Goal: Task Accomplishment & Management: Manage account settings

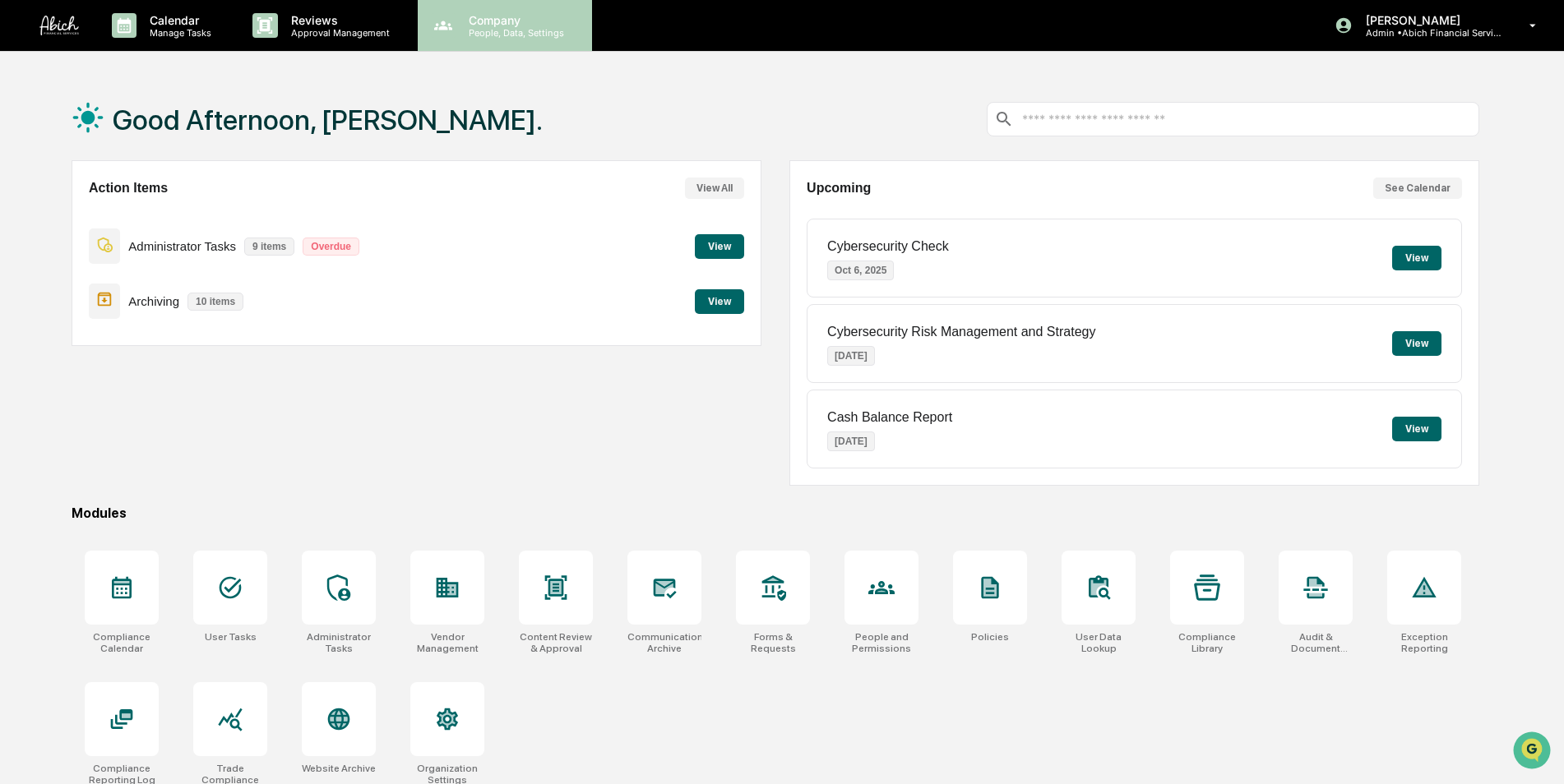
click at [509, 28] on p "People, Data, Settings" at bounding box center [513, 32] width 117 height 11
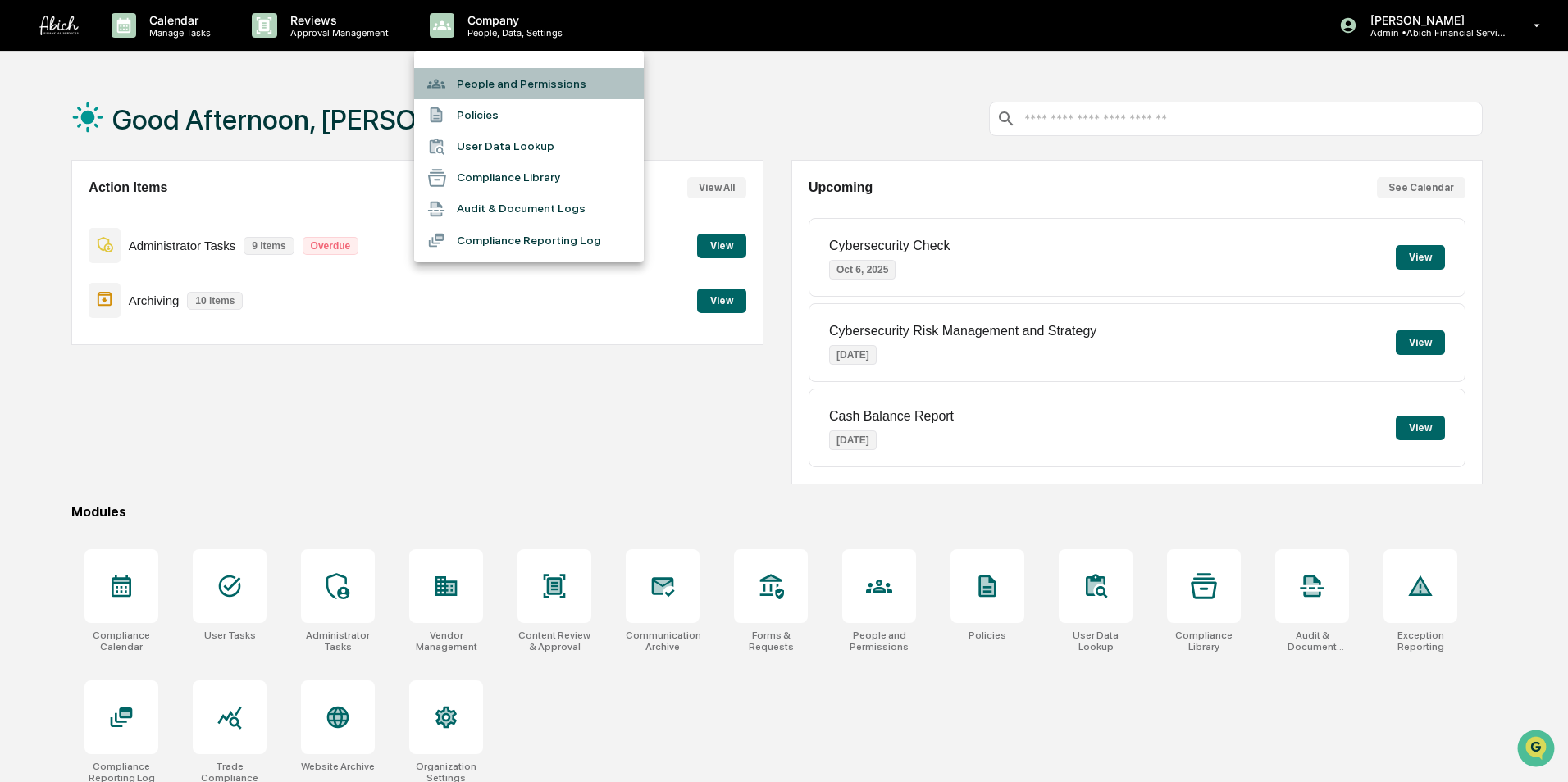
click at [504, 77] on li "People and Permissions" at bounding box center [529, 84] width 230 height 31
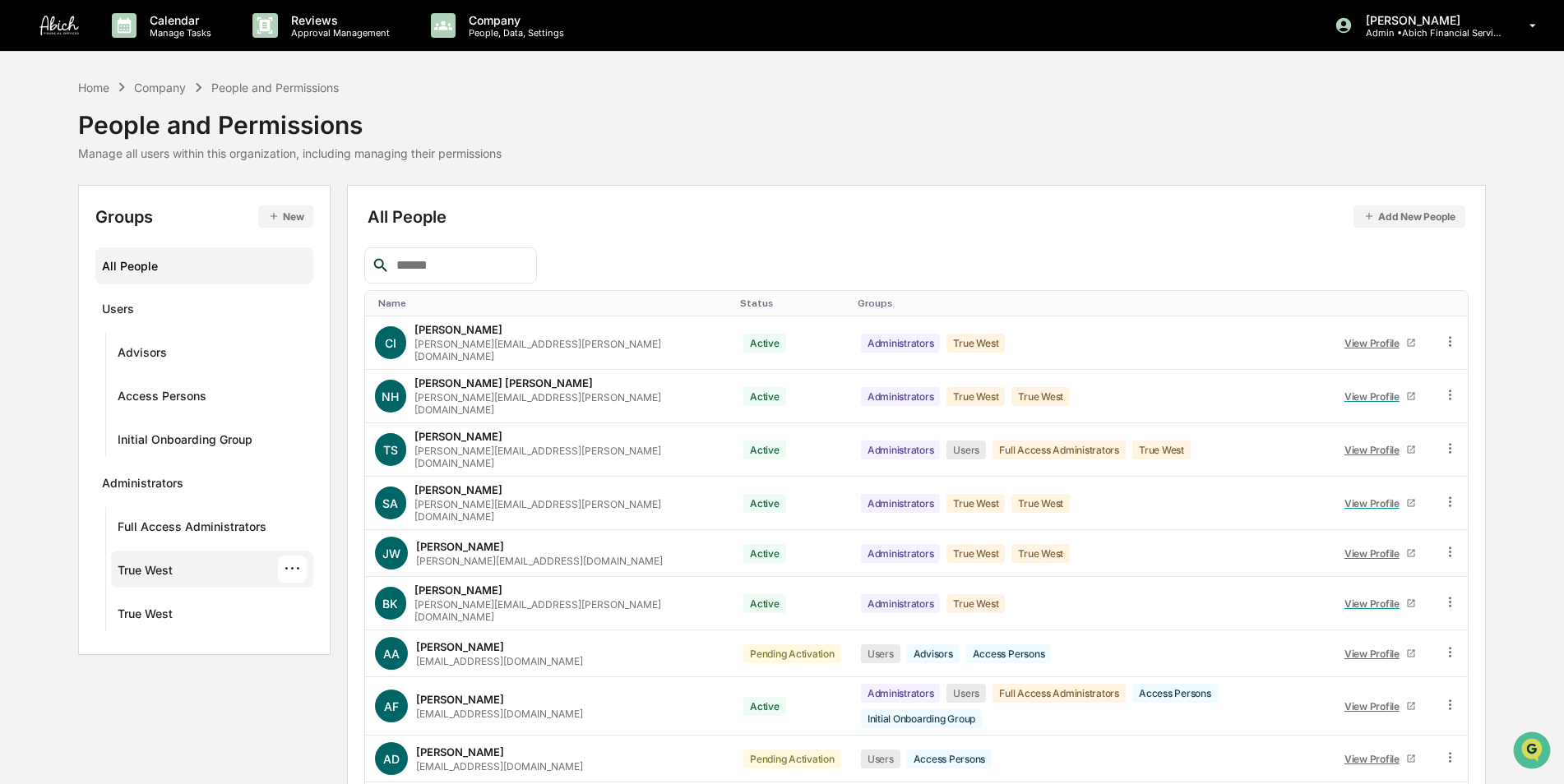
click at [168, 568] on div "True West" at bounding box center [146, 572] width 55 height 19
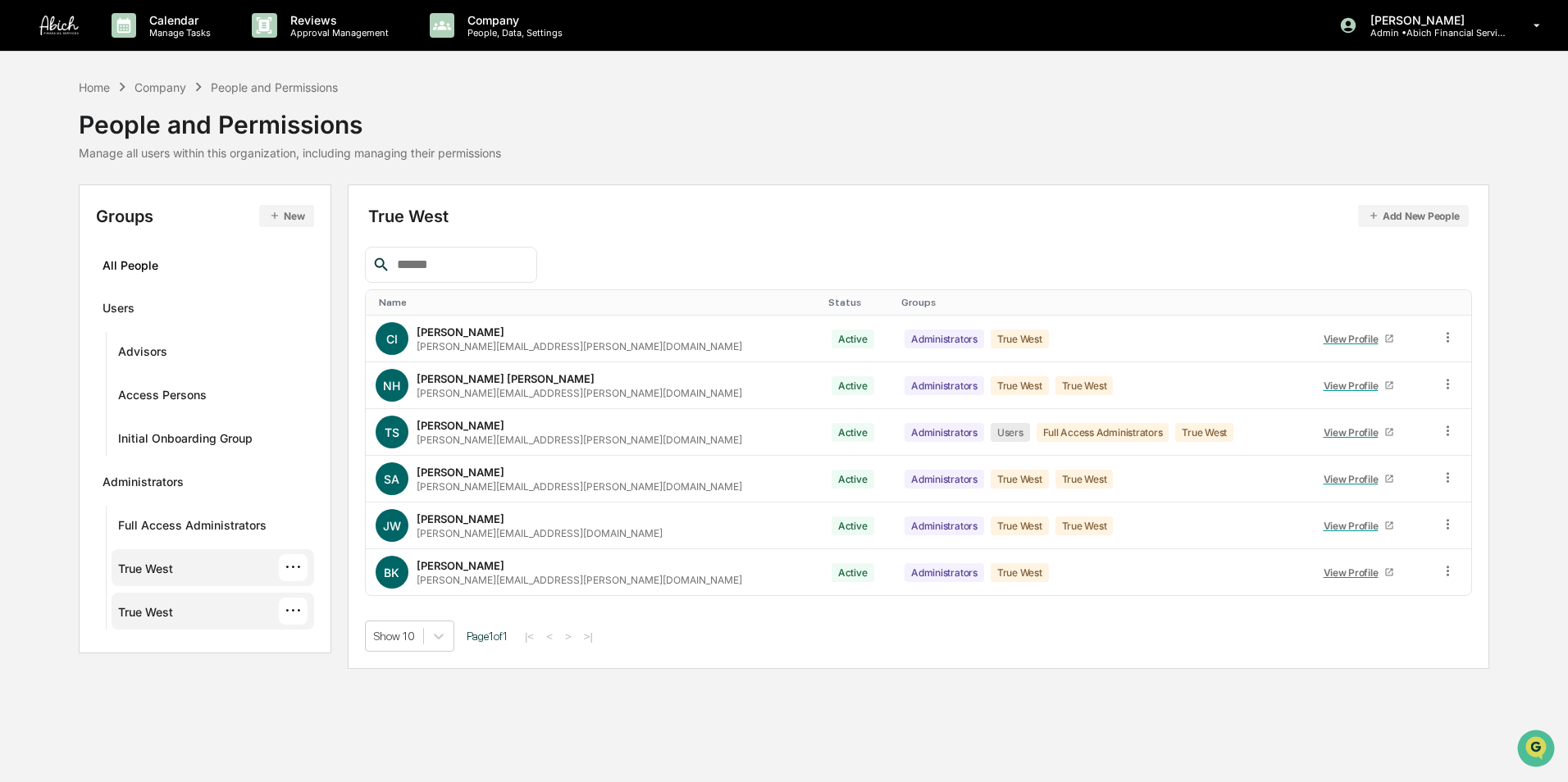
click at [150, 612] on div "True West" at bounding box center [146, 615] width 55 height 19
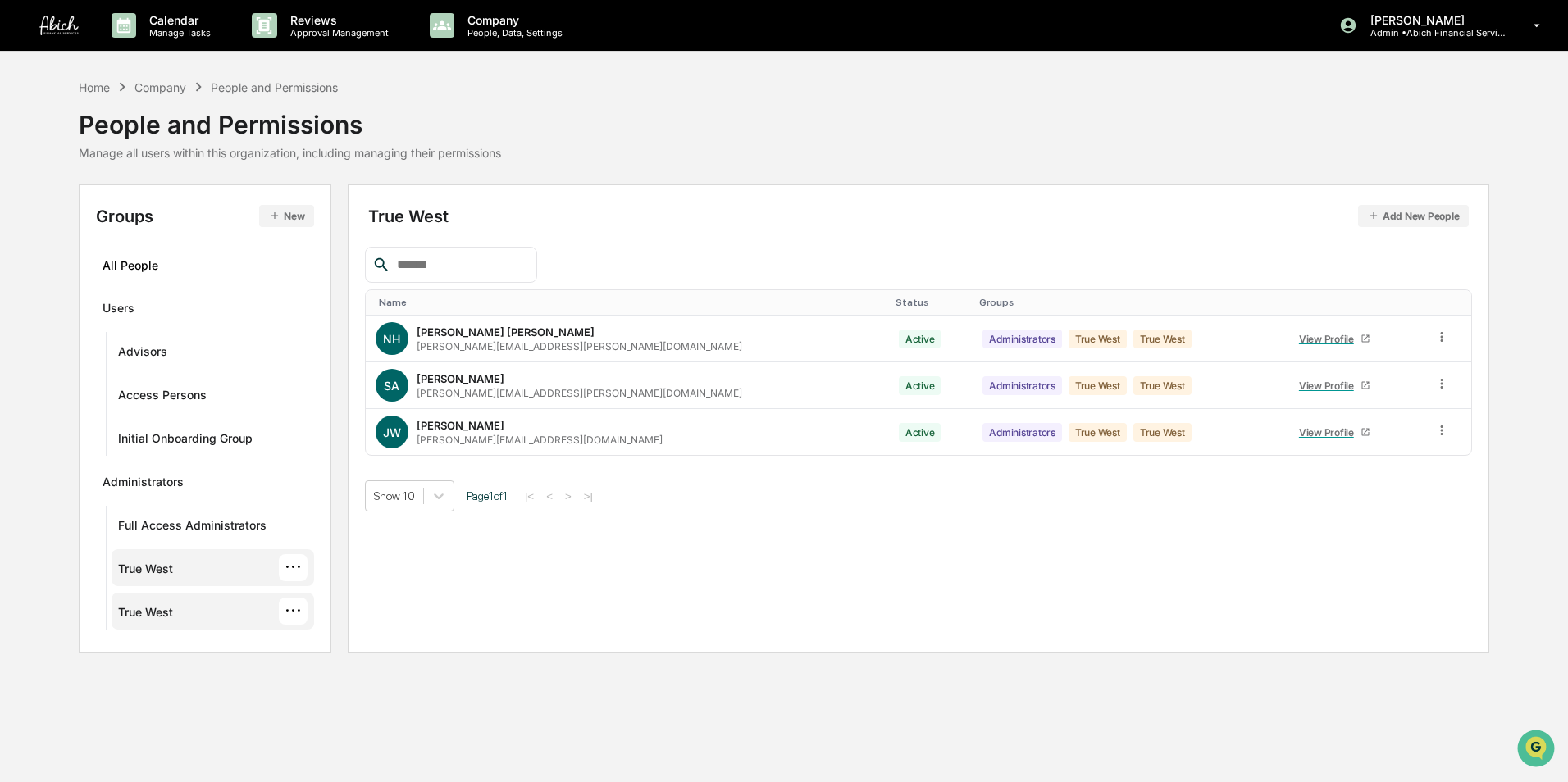
click at [151, 567] on div "True West" at bounding box center [146, 571] width 55 height 19
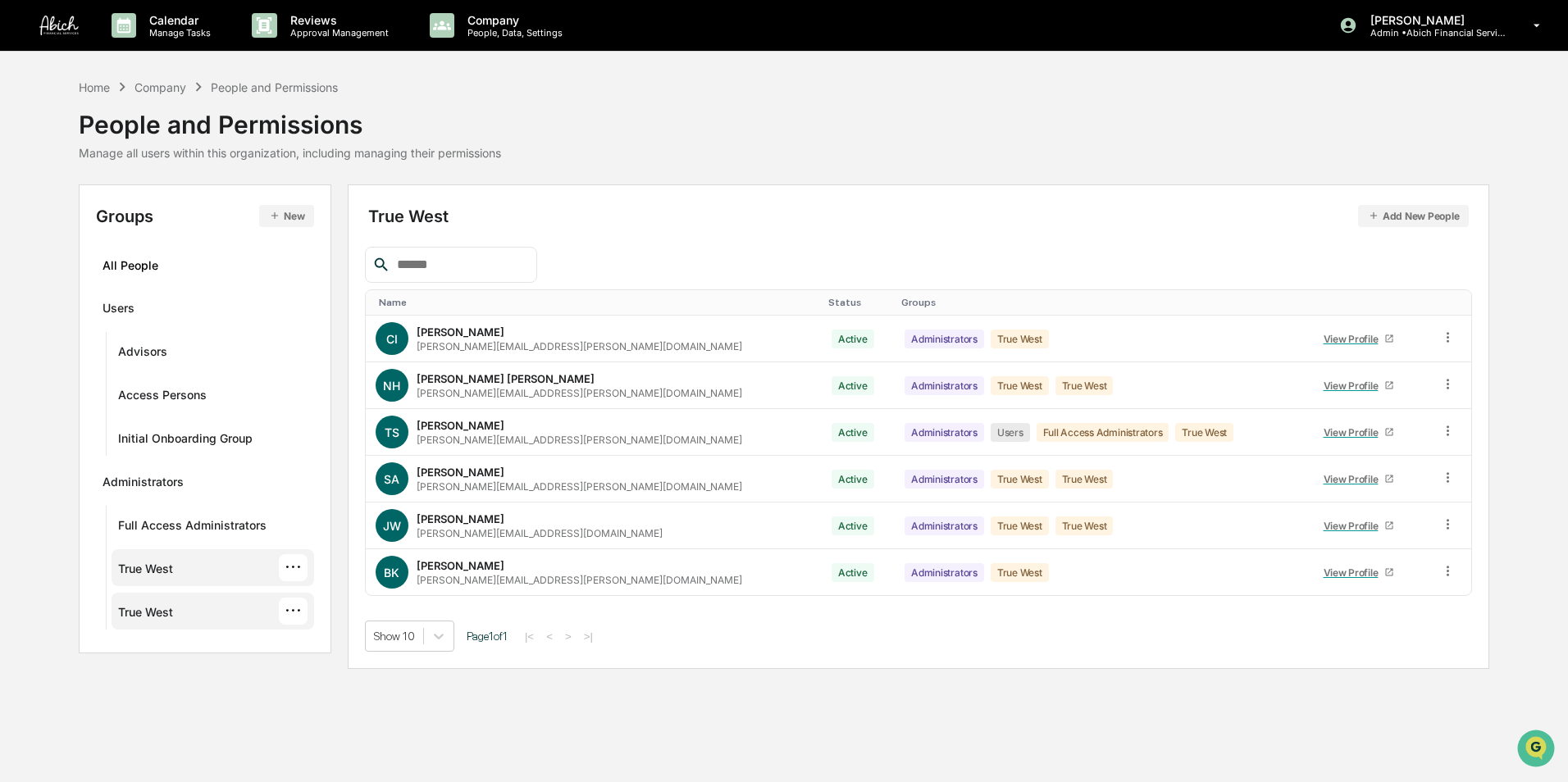
click at [151, 610] on div "True West" at bounding box center [146, 615] width 55 height 19
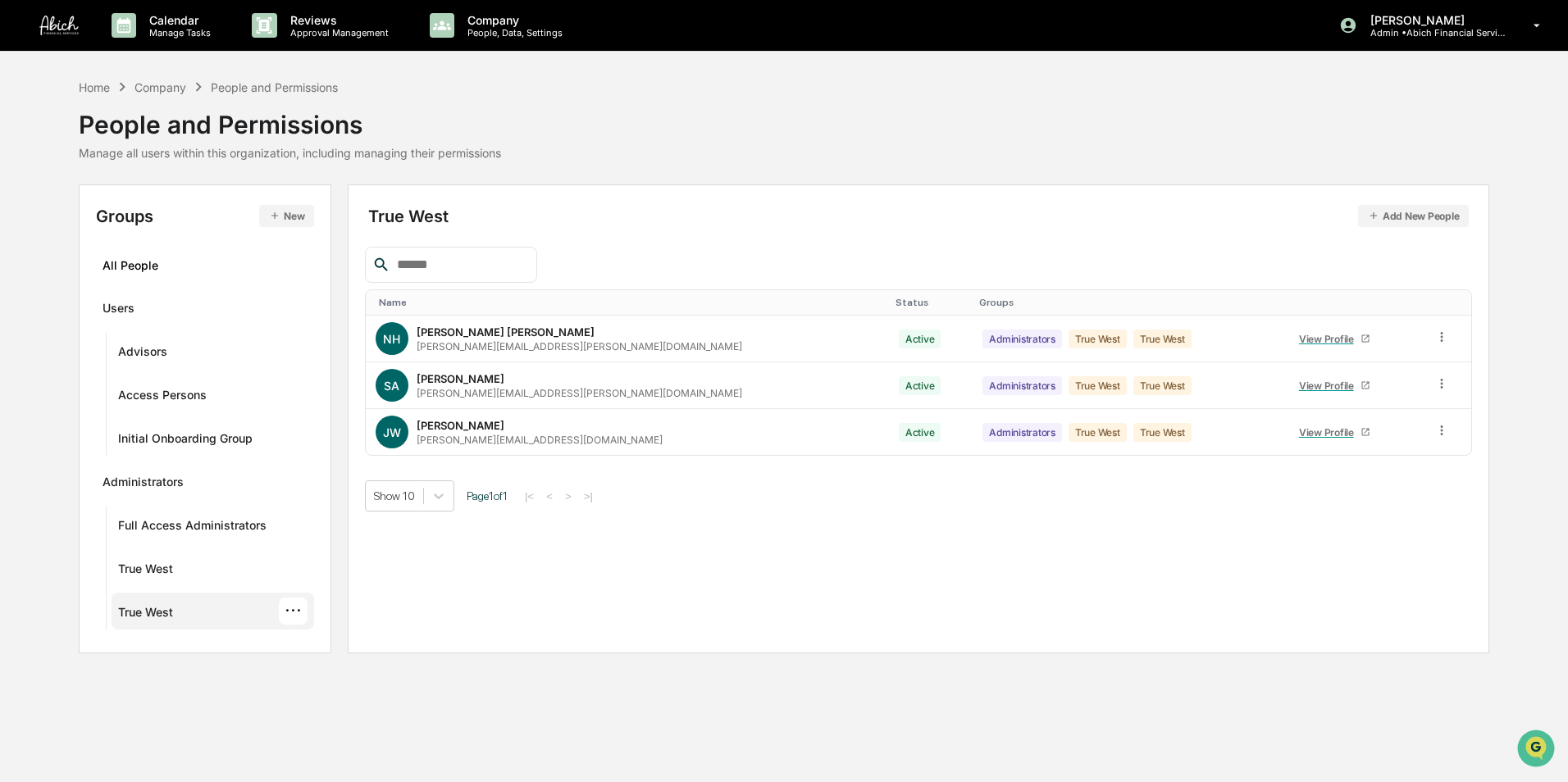
click at [295, 617] on div "···" at bounding box center [292, 611] width 28 height 27
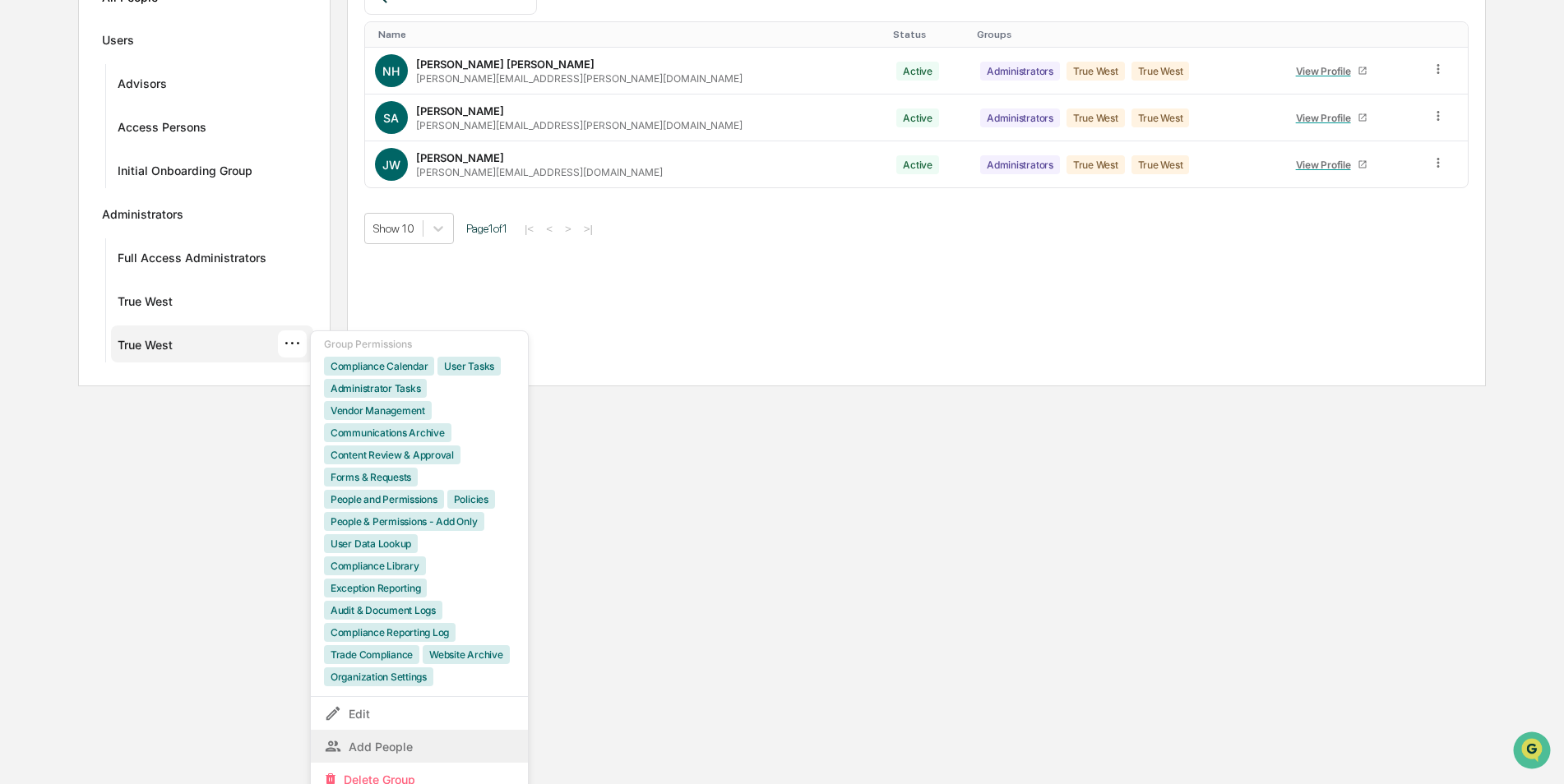
scroll to position [281, 0]
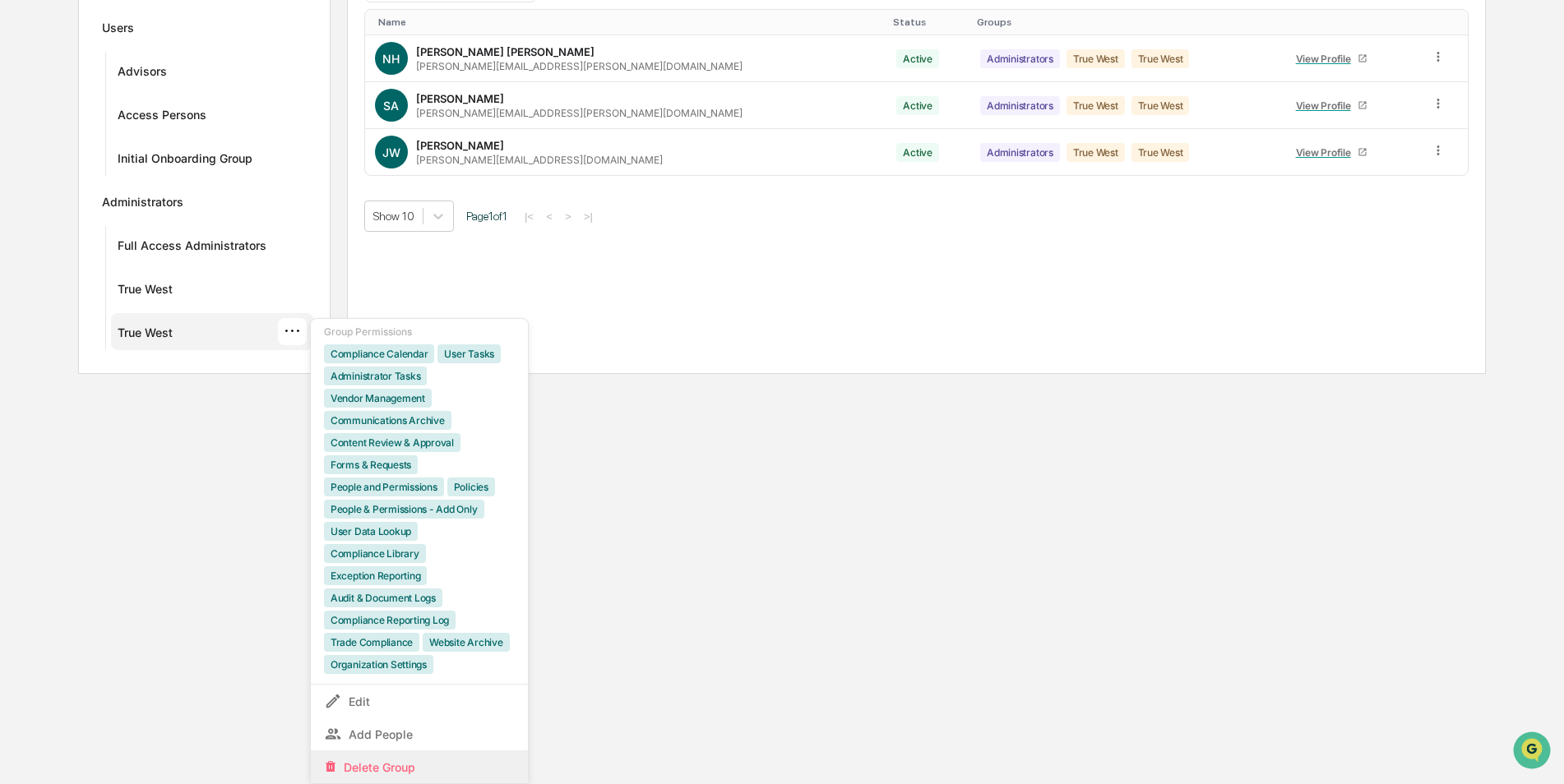
click at [370, 766] on div "Delete Group" at bounding box center [419, 766] width 191 height 19
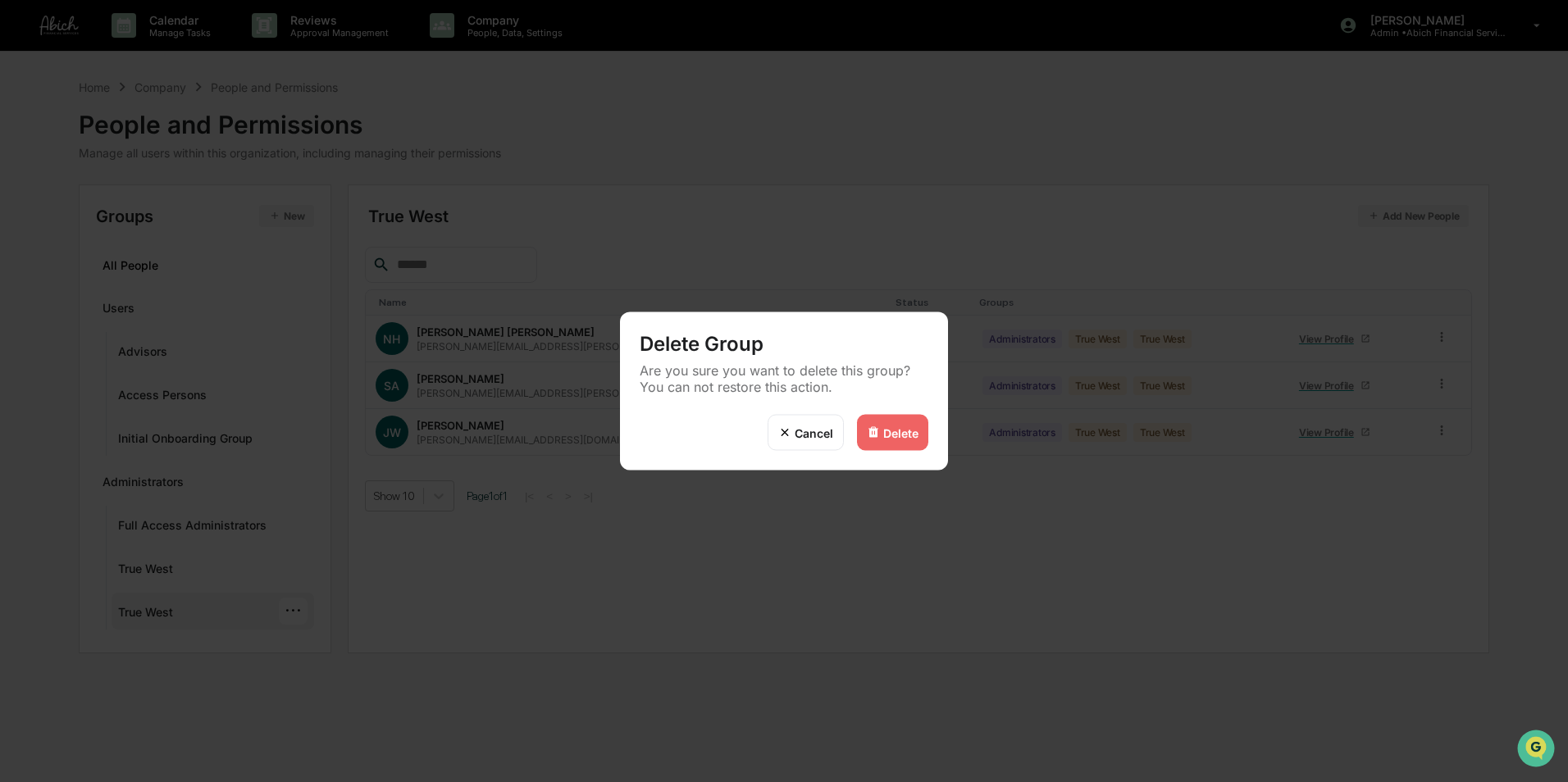
click at [903, 435] on div "Delete" at bounding box center [901, 432] width 35 height 14
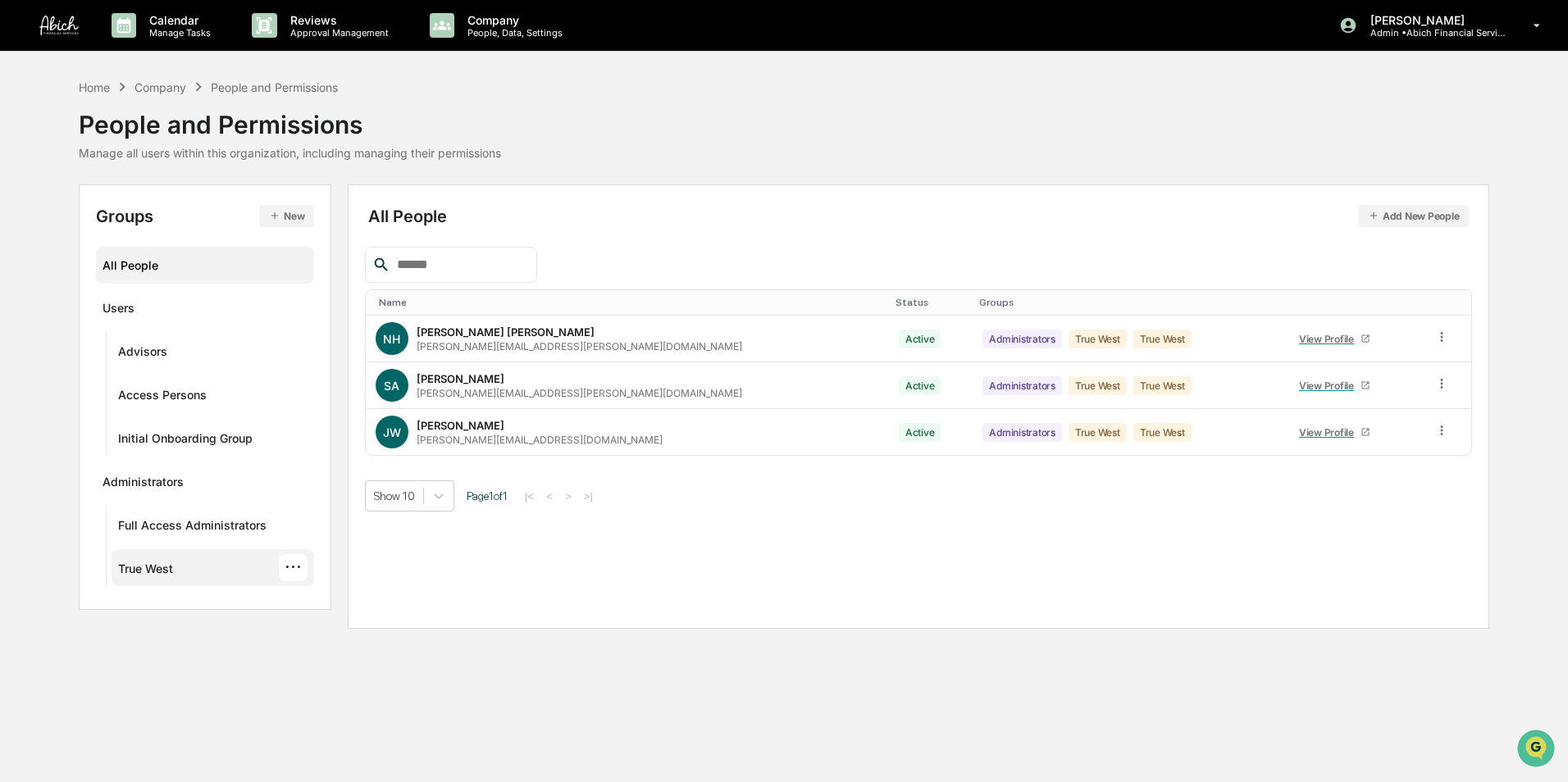
click at [156, 570] on div "True West" at bounding box center [146, 571] width 55 height 19
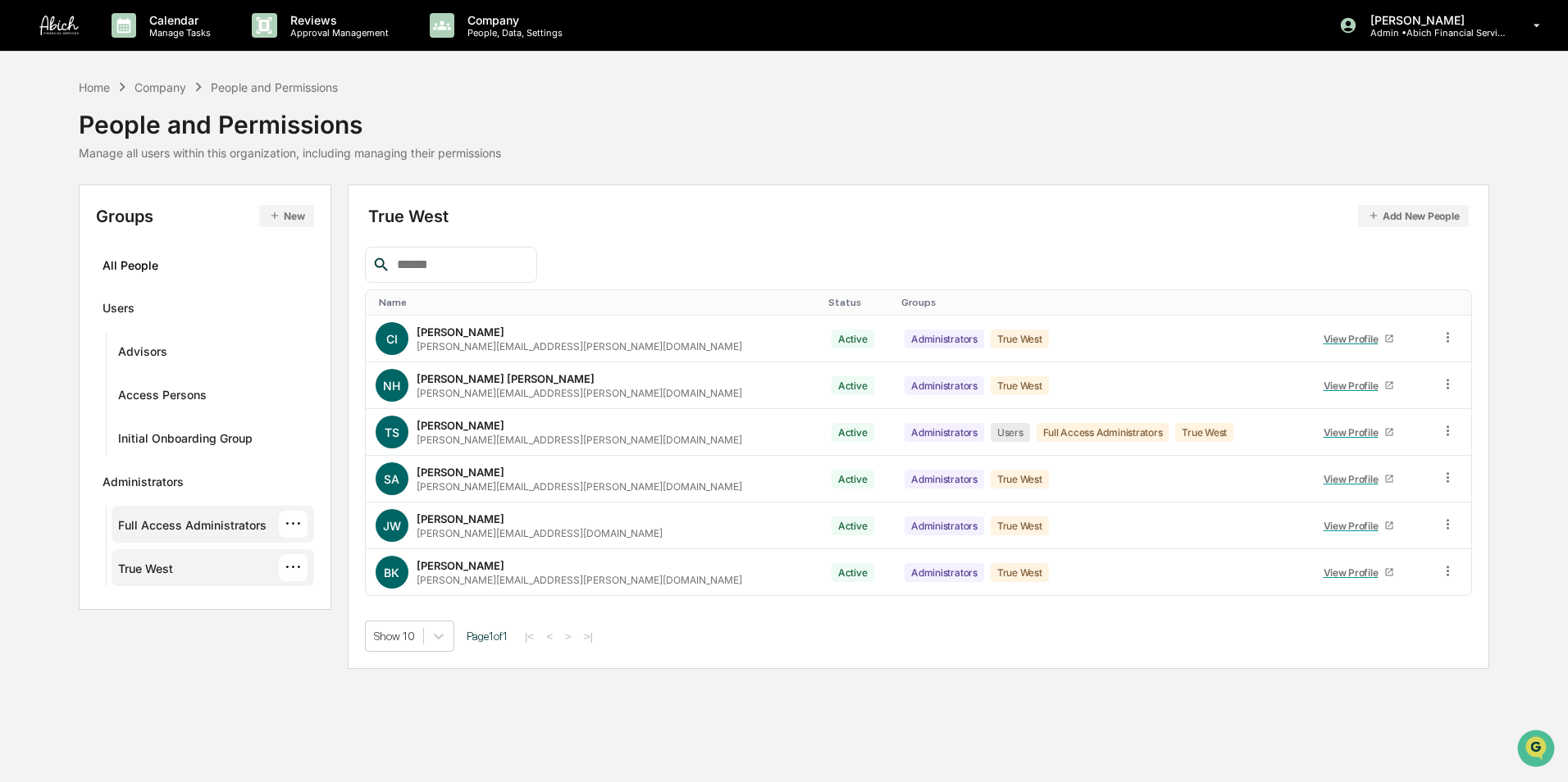
click at [156, 528] on div "Full Access Administrators" at bounding box center [193, 527] width 149 height 19
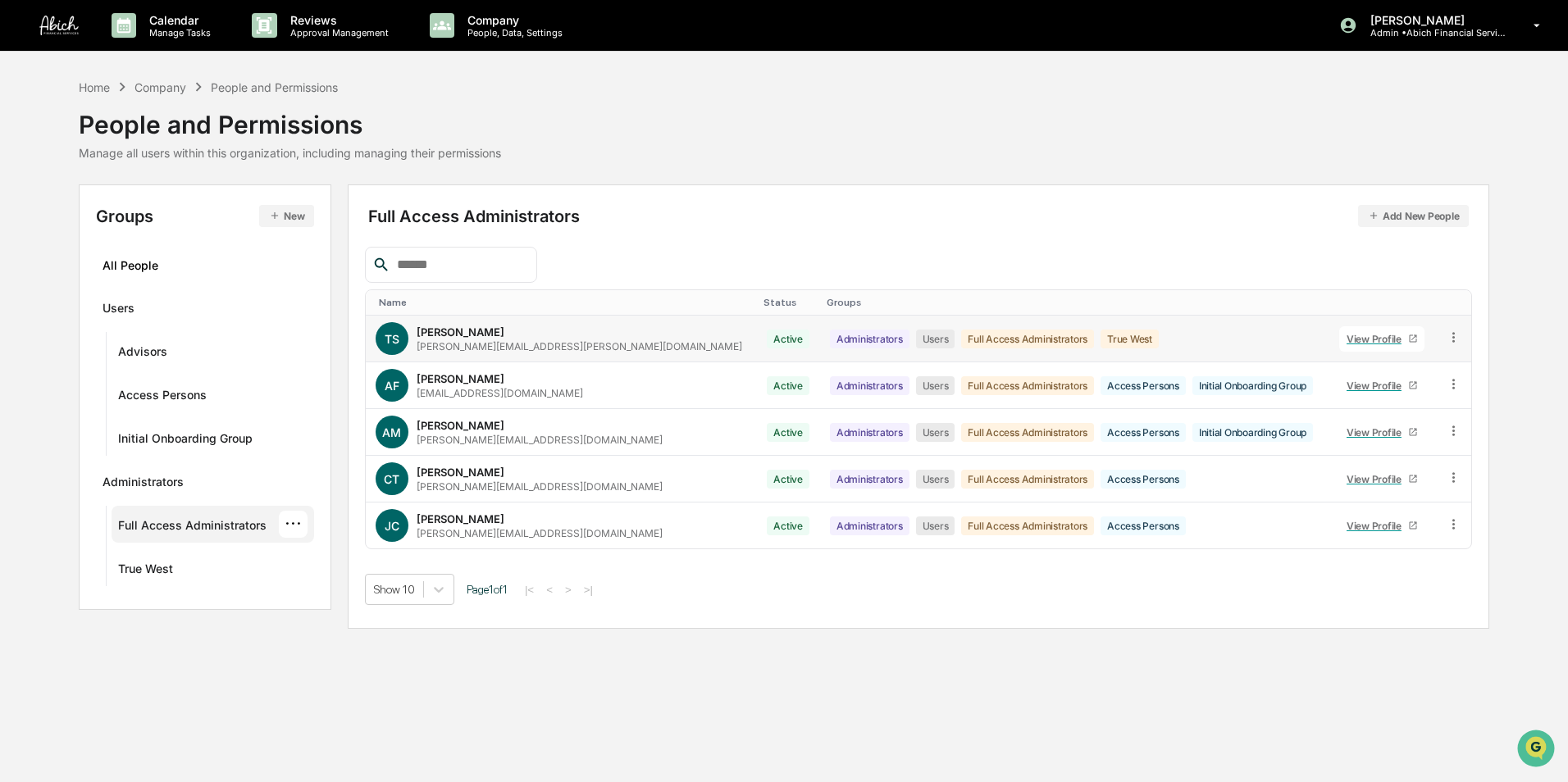
click at [1449, 339] on icon at bounding box center [1453, 337] width 16 height 16
click at [1413, 358] on div "Groups & Permissions" at bounding box center [1378, 364] width 141 height 19
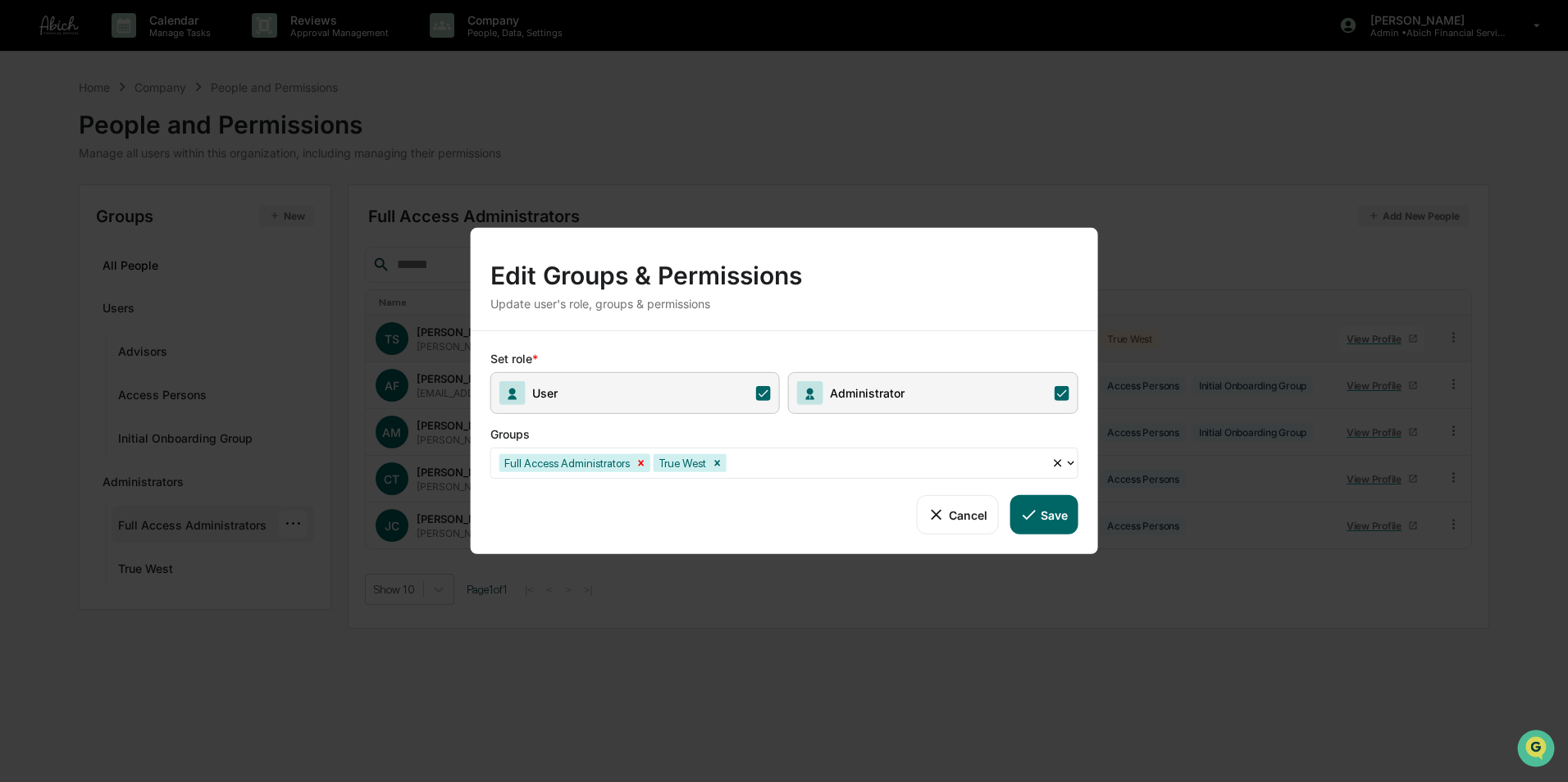
click at [636, 461] on icon "Remove Full Access Administrators" at bounding box center [642, 463] width 11 height 11
click at [1040, 517] on button "Save" at bounding box center [1044, 515] width 68 height 40
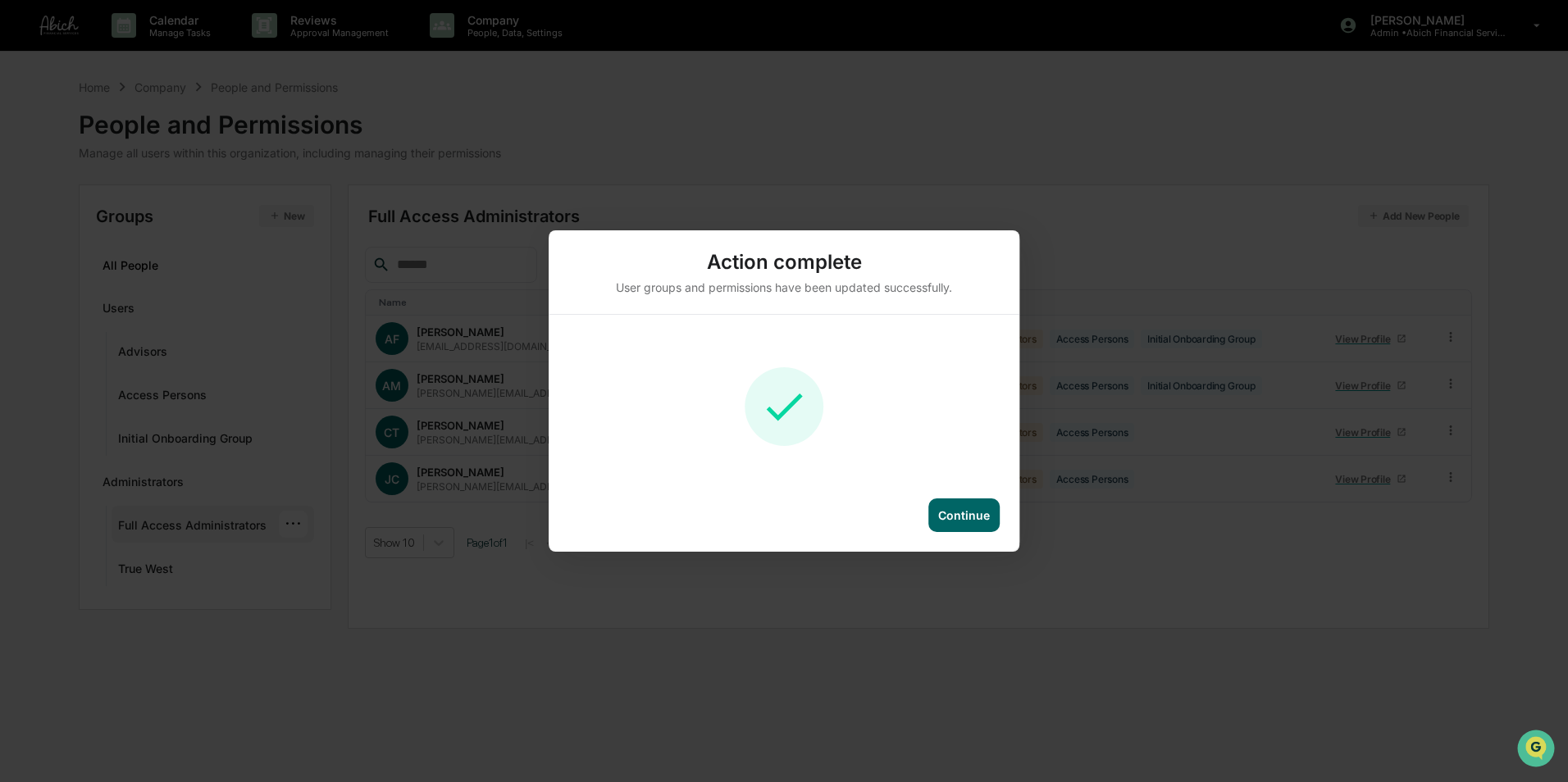
click at [971, 513] on div "Continue" at bounding box center [964, 515] width 51 height 14
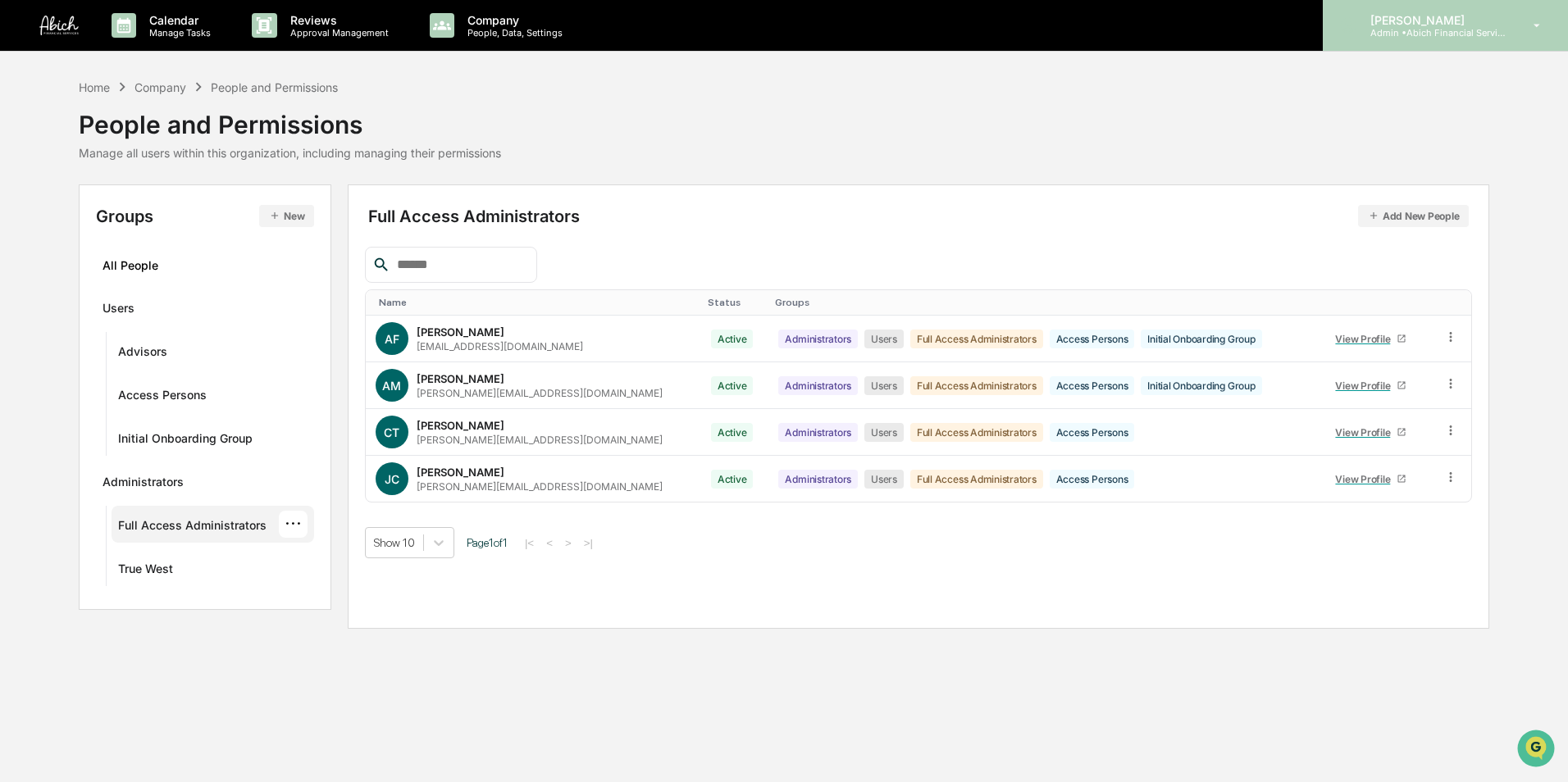
click at [1460, 21] on p "[PERSON_NAME]" at bounding box center [1434, 19] width 153 height 14
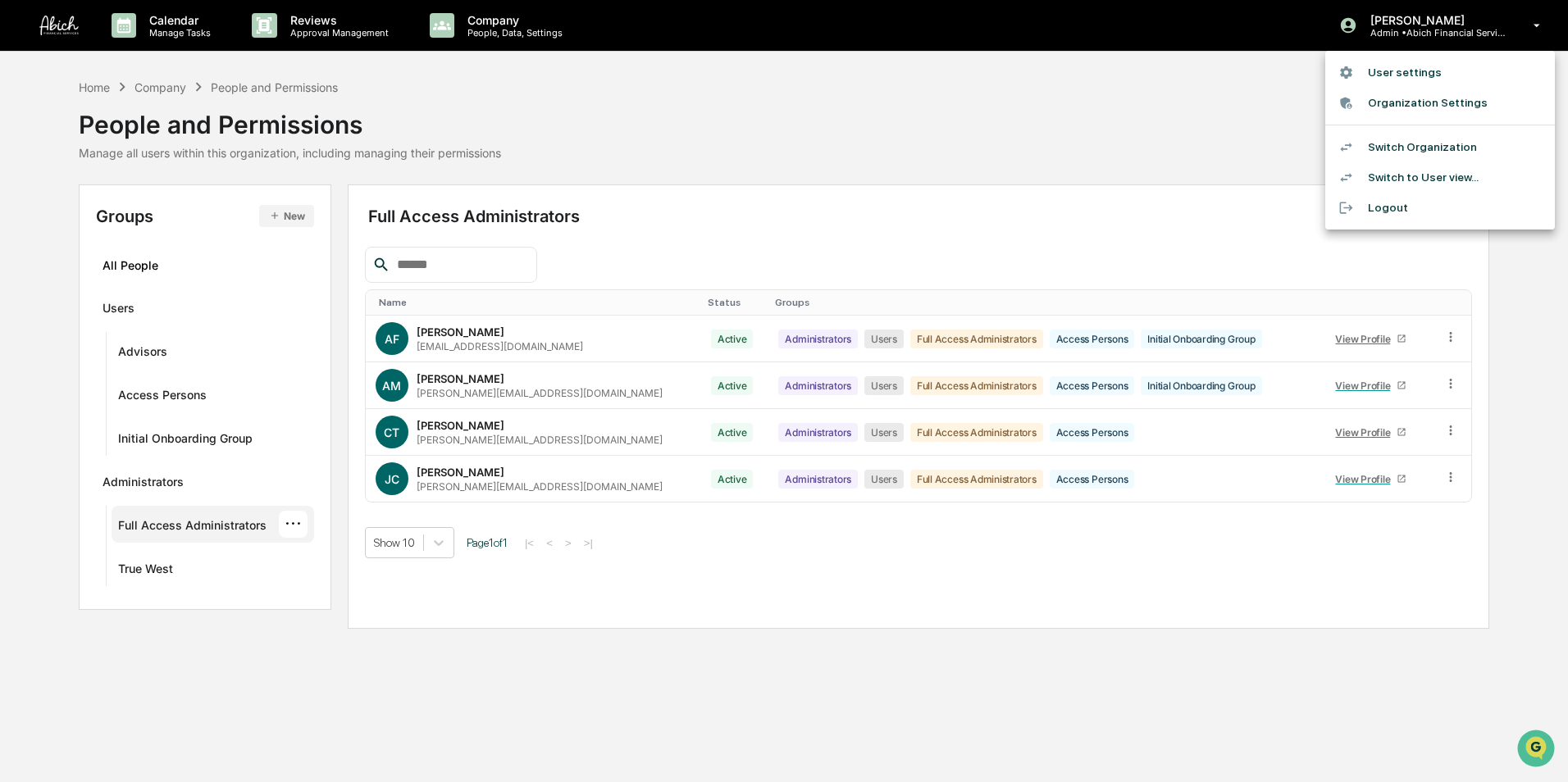
click at [1381, 148] on li "Switch Organization" at bounding box center [1440, 147] width 230 height 30
